Goal: Task Accomplishment & Management: Manage account settings

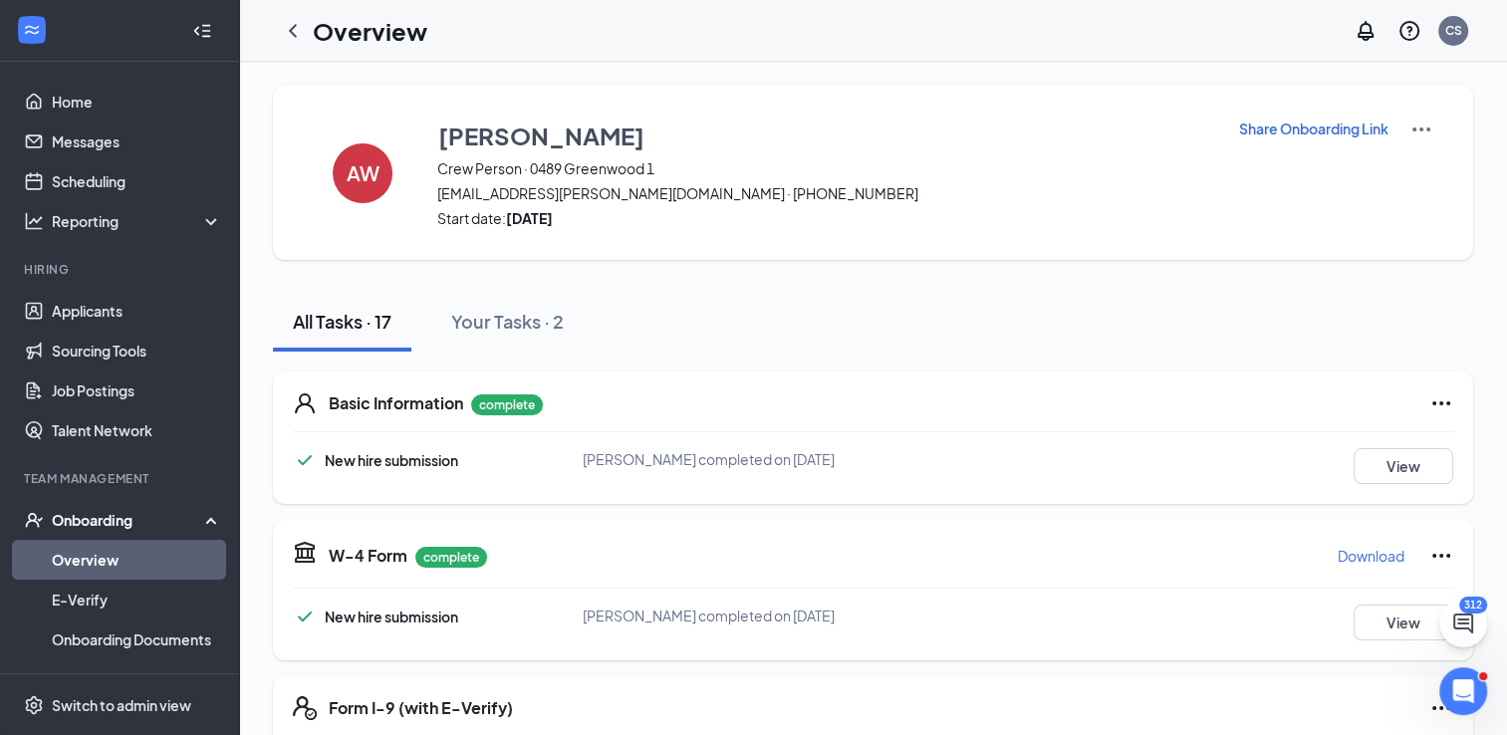
click at [103, 521] on div "Onboarding" at bounding box center [128, 520] width 153 height 20
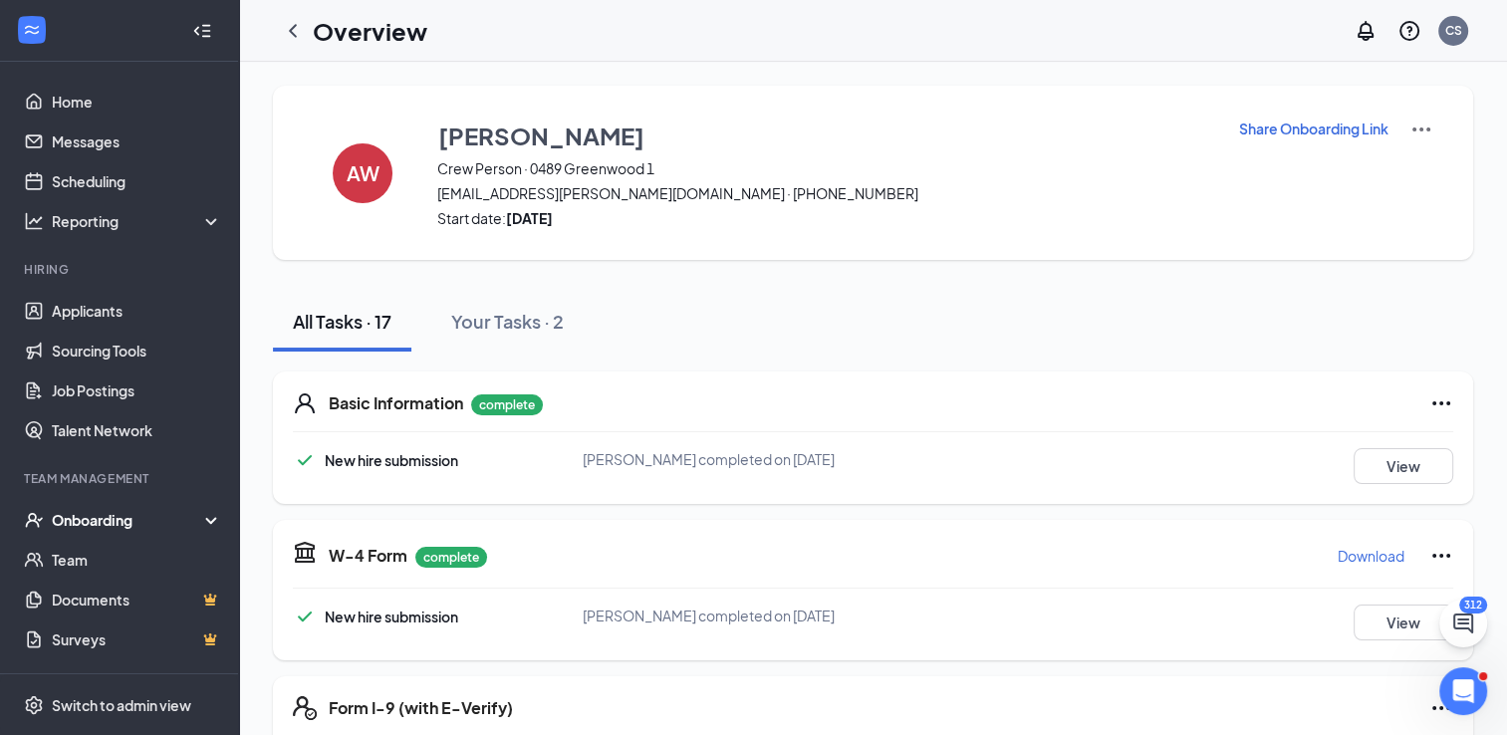
click at [102, 518] on div "Onboarding" at bounding box center [128, 520] width 153 height 20
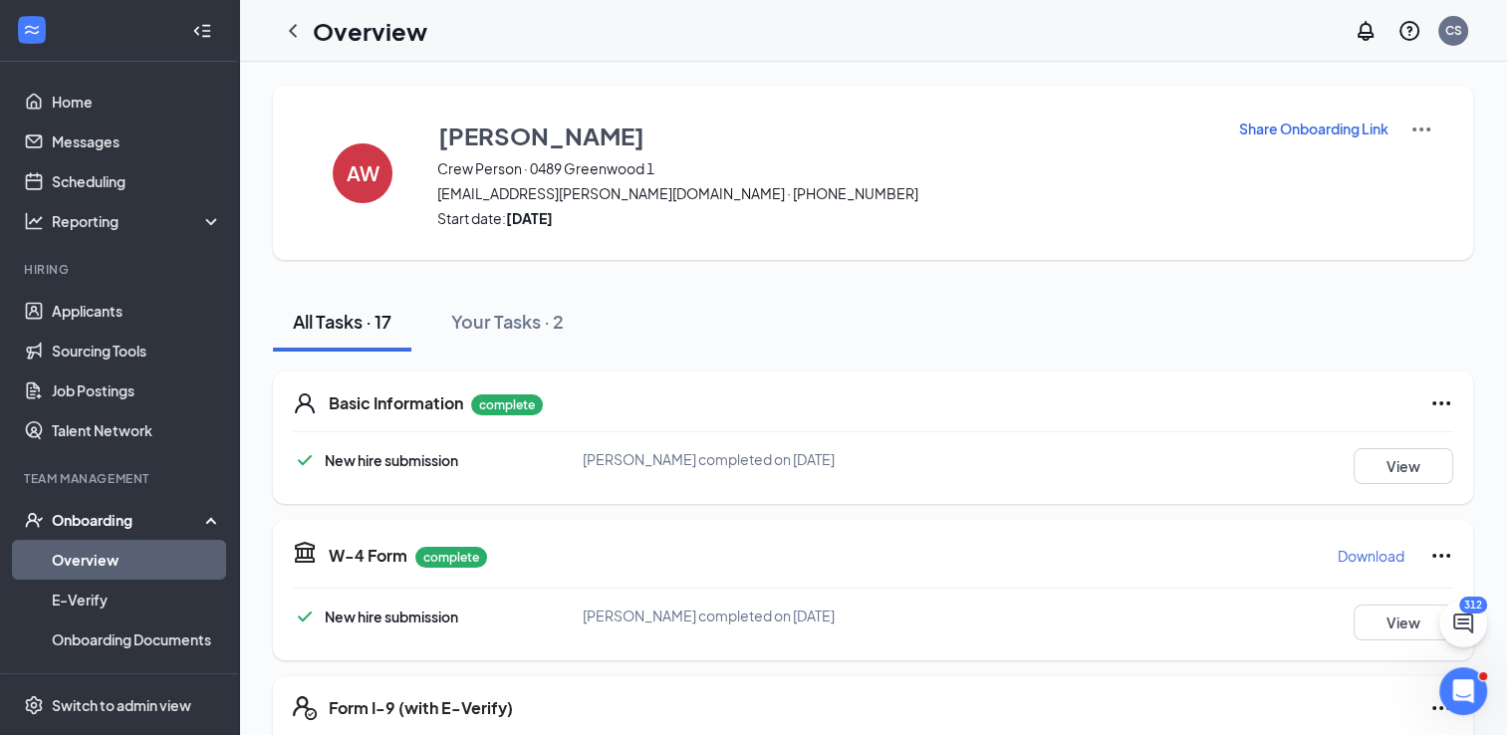
click at [98, 554] on link "Overview" at bounding box center [137, 560] width 170 height 40
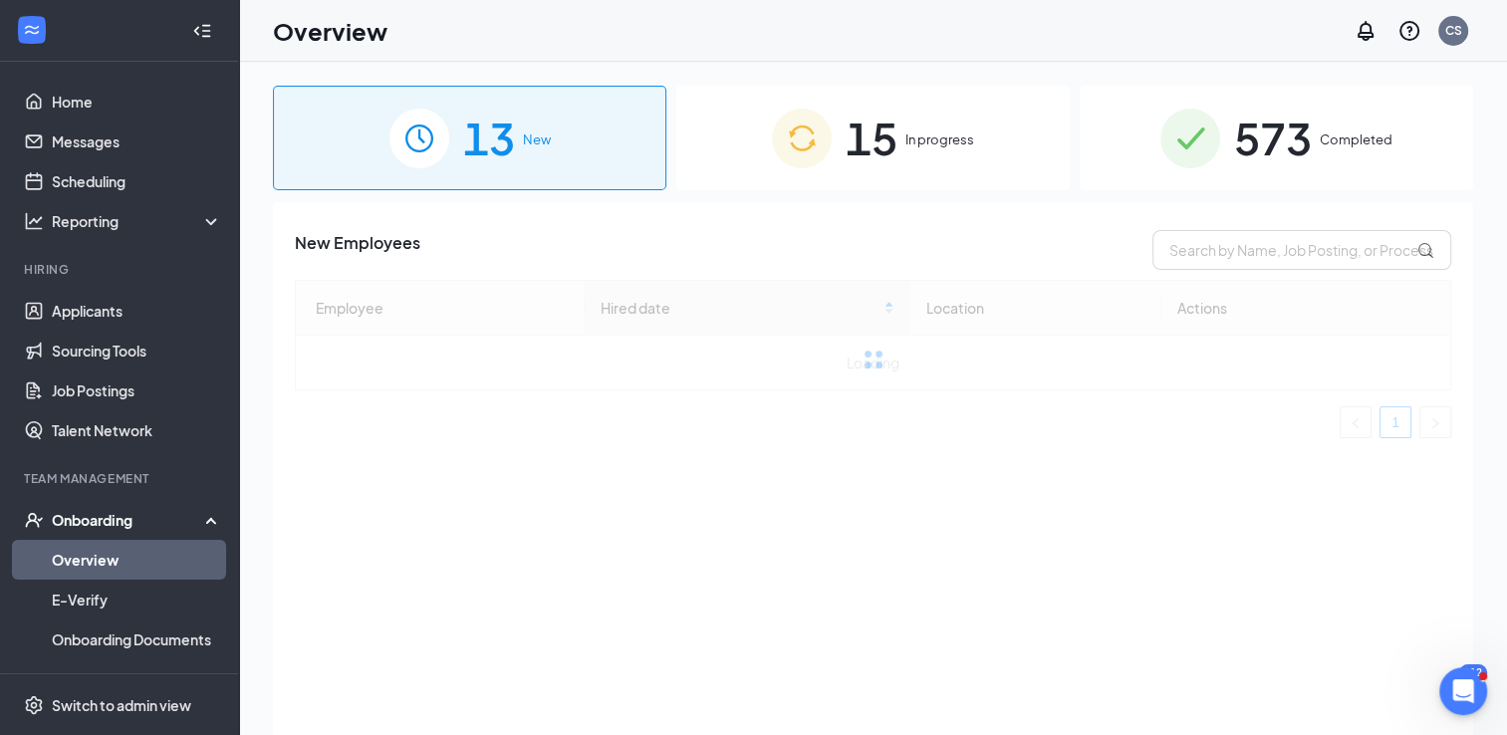
click at [1309, 144] on span "573" at bounding box center [1273, 138] width 78 height 69
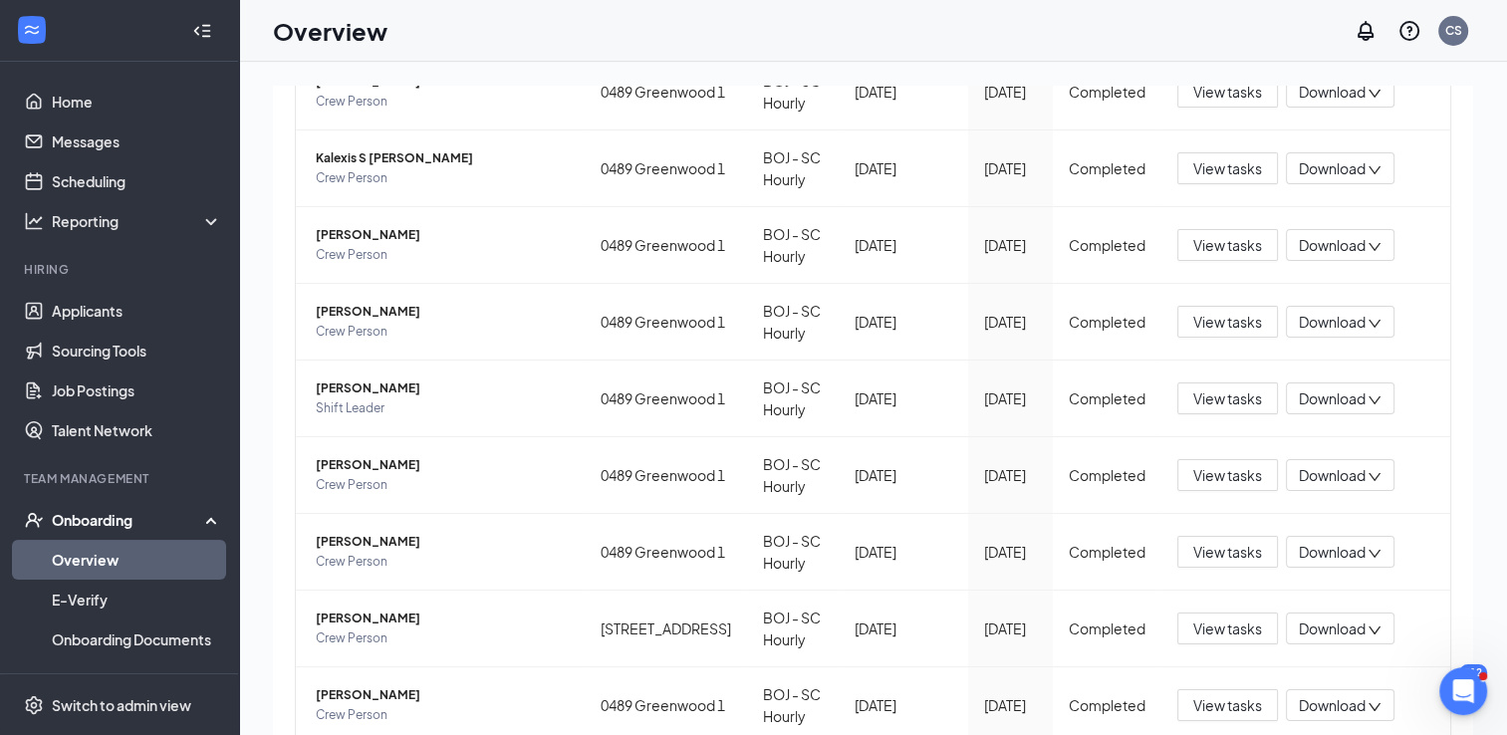
scroll to position [454, 0]
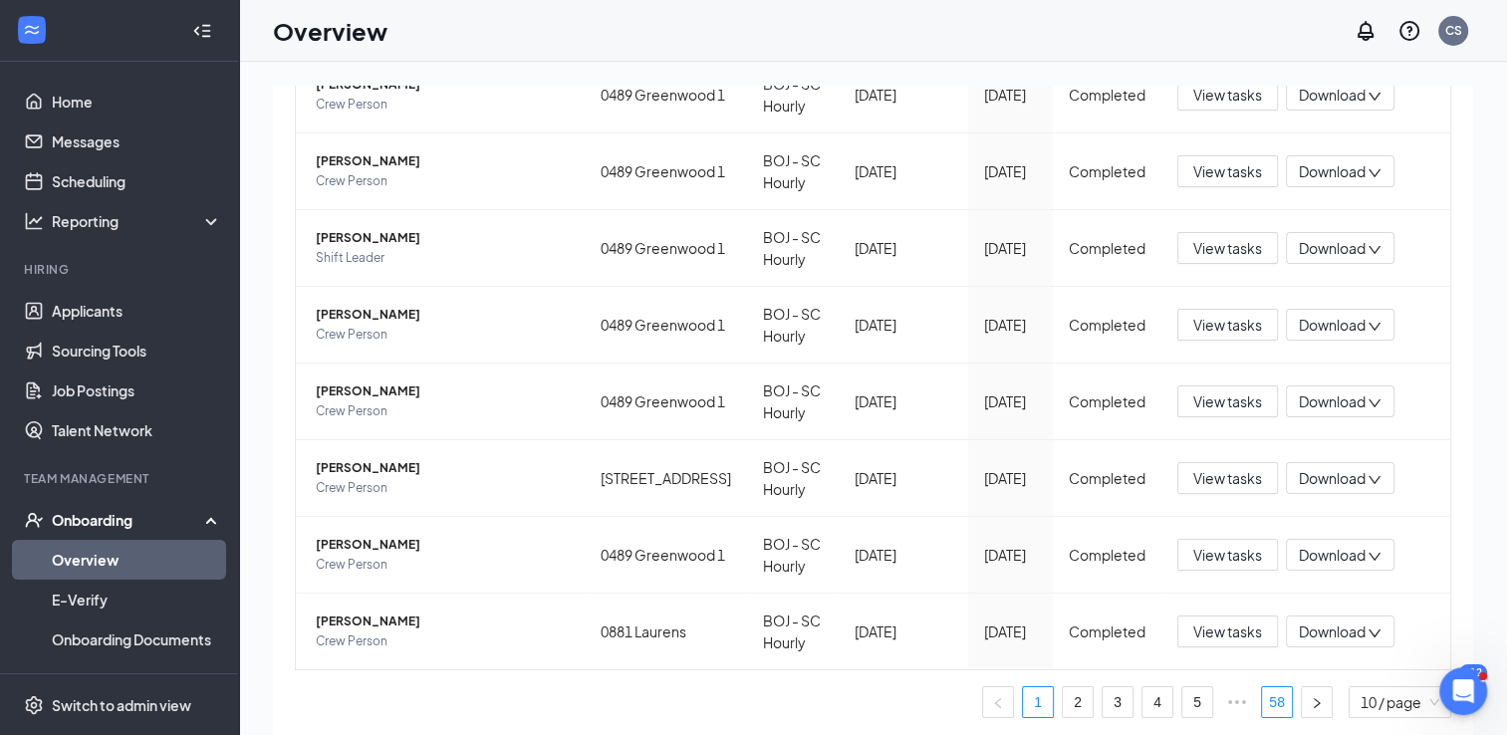
click at [1262, 694] on link "58" at bounding box center [1277, 702] width 30 height 30
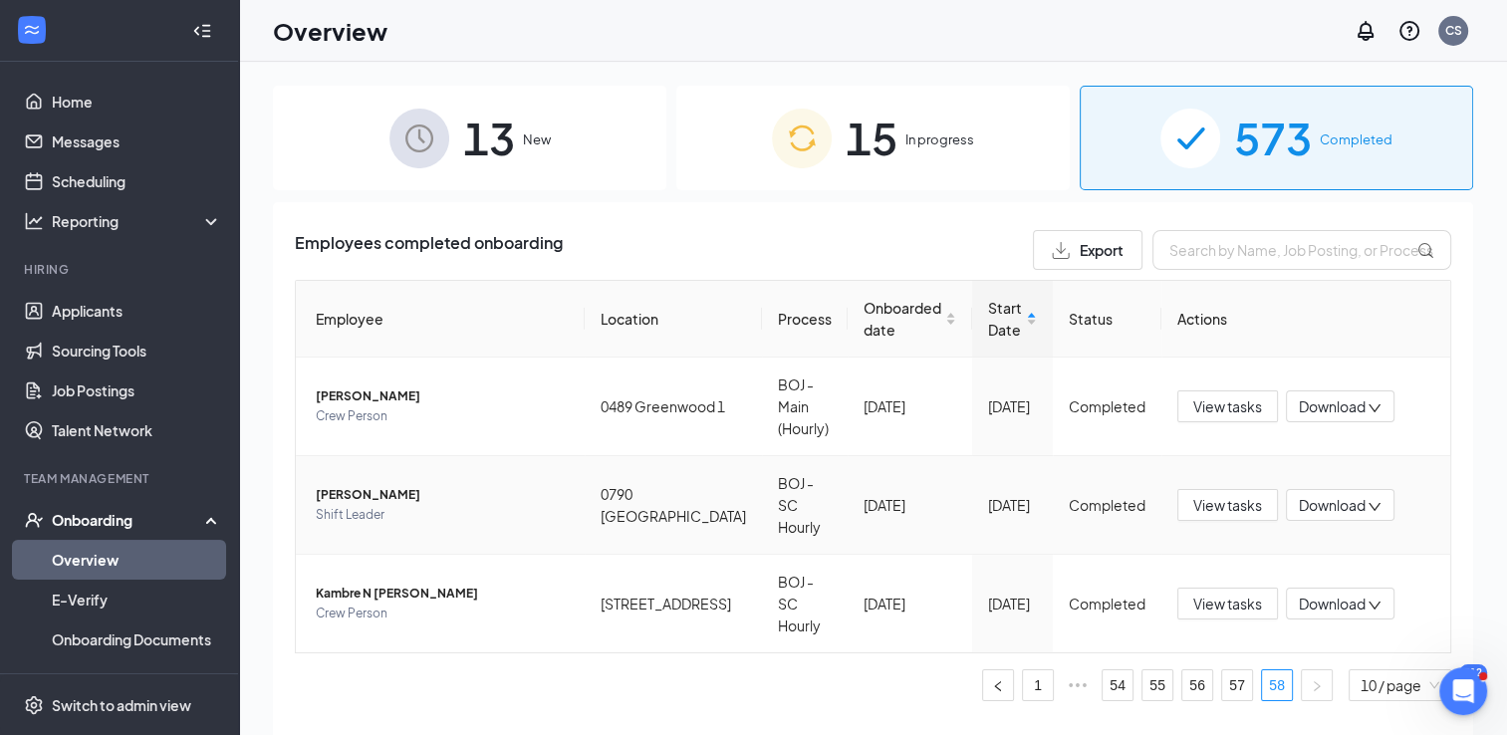
click at [349, 485] on span "[PERSON_NAME]" at bounding box center [442, 495] width 253 height 20
